Goal: Navigation & Orientation: Go to known website

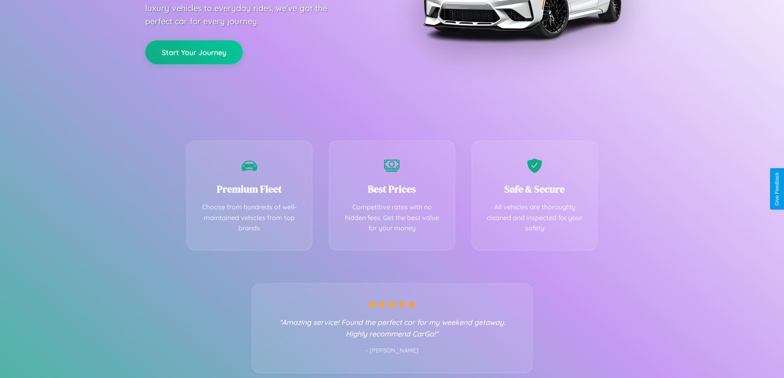
scroll to position [162, 0]
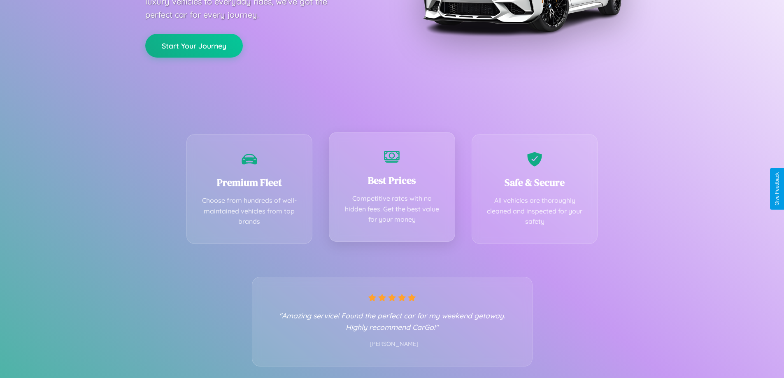
click at [392, 189] on div "Best Prices Competitive rates with no hidden fees. Get the best value for your …" at bounding box center [392, 187] width 126 height 110
click at [194, 45] on button "Start Your Journey" at bounding box center [194, 45] width 98 height 24
click at [194, 44] on button "Start Your Journey" at bounding box center [194, 45] width 98 height 24
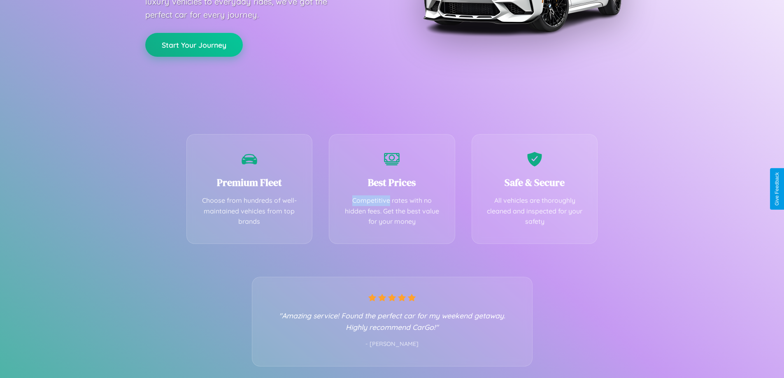
click at [194, 44] on button "Start Your Journey" at bounding box center [194, 45] width 98 height 24
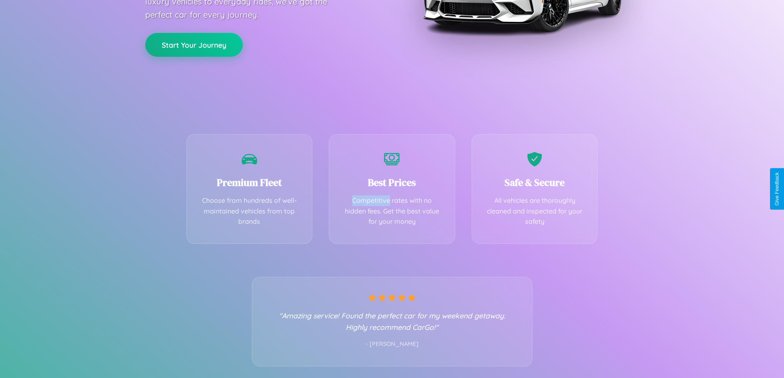
click at [194, 44] on button "Start Your Journey" at bounding box center [194, 45] width 98 height 24
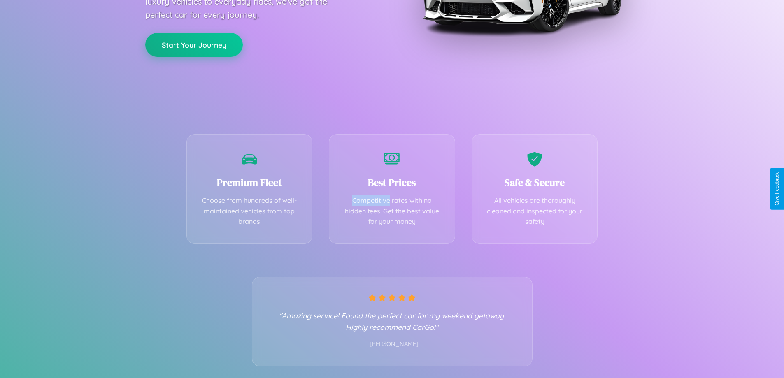
click at [194, 44] on button "Start Your Journey" at bounding box center [194, 45] width 98 height 24
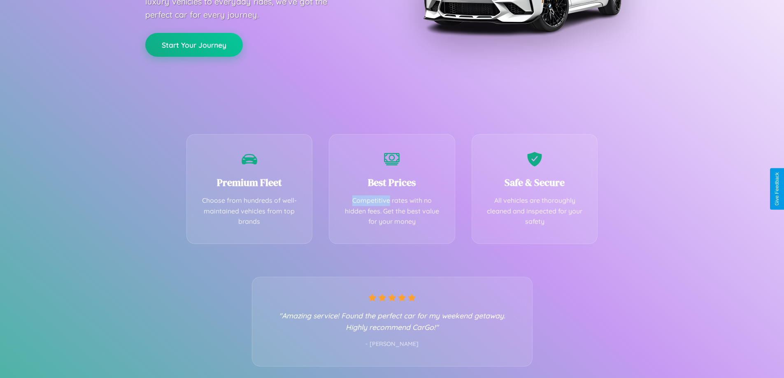
click at [194, 44] on button "Start Your Journey" at bounding box center [194, 45] width 98 height 24
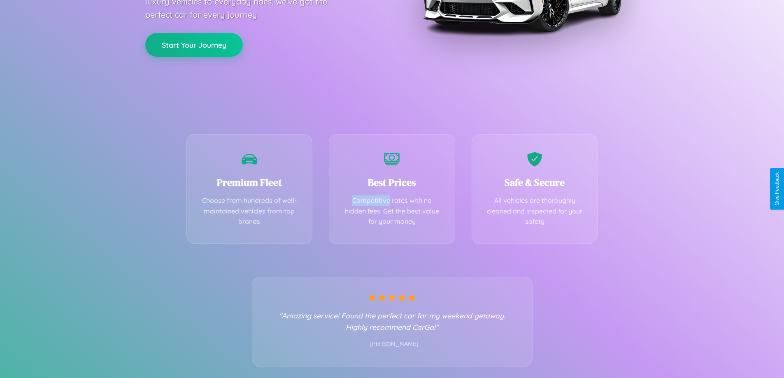
click at [194, 44] on button "Start Your Journey" at bounding box center [194, 45] width 98 height 24
